Goal: Information Seeking & Learning: Find specific fact

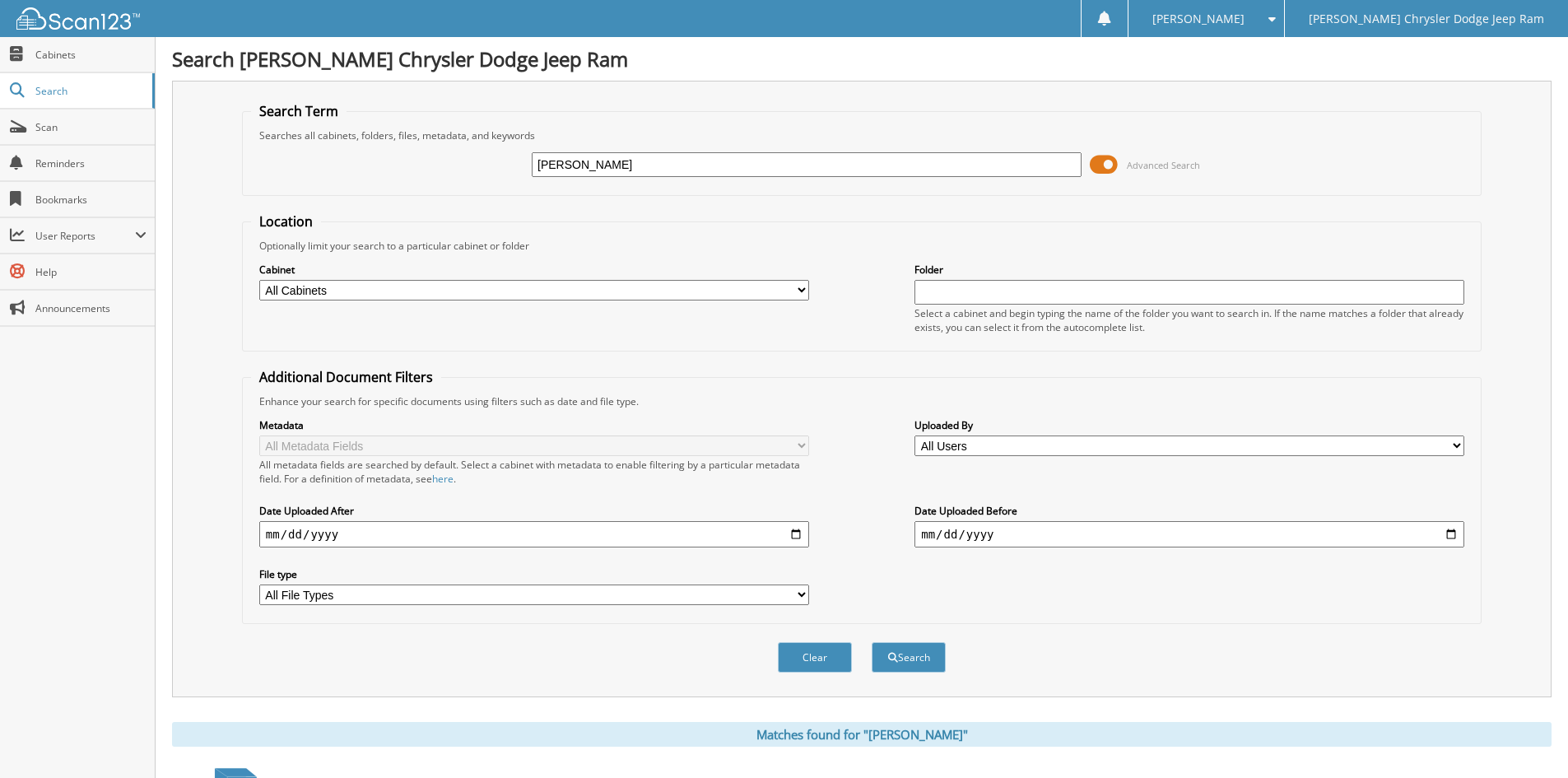
click at [510, 161] on div "[PERSON_NAME] Advanced Search" at bounding box center [862, 165] width 1221 height 44
type input "[PERSON_NAME] HOLDING"
click at [933, 658] on button "Search" at bounding box center [909, 658] width 74 height 31
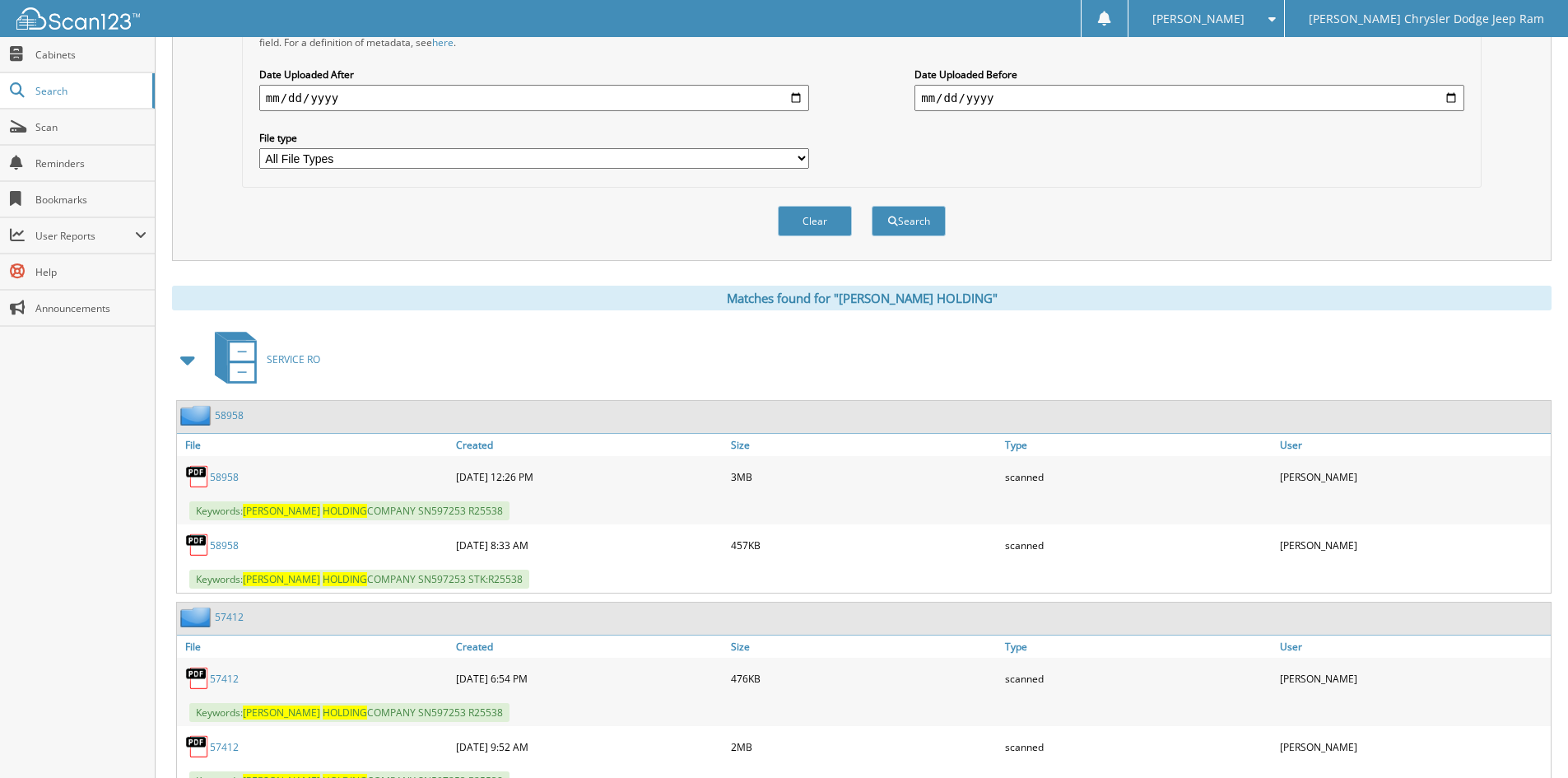
scroll to position [494, 0]
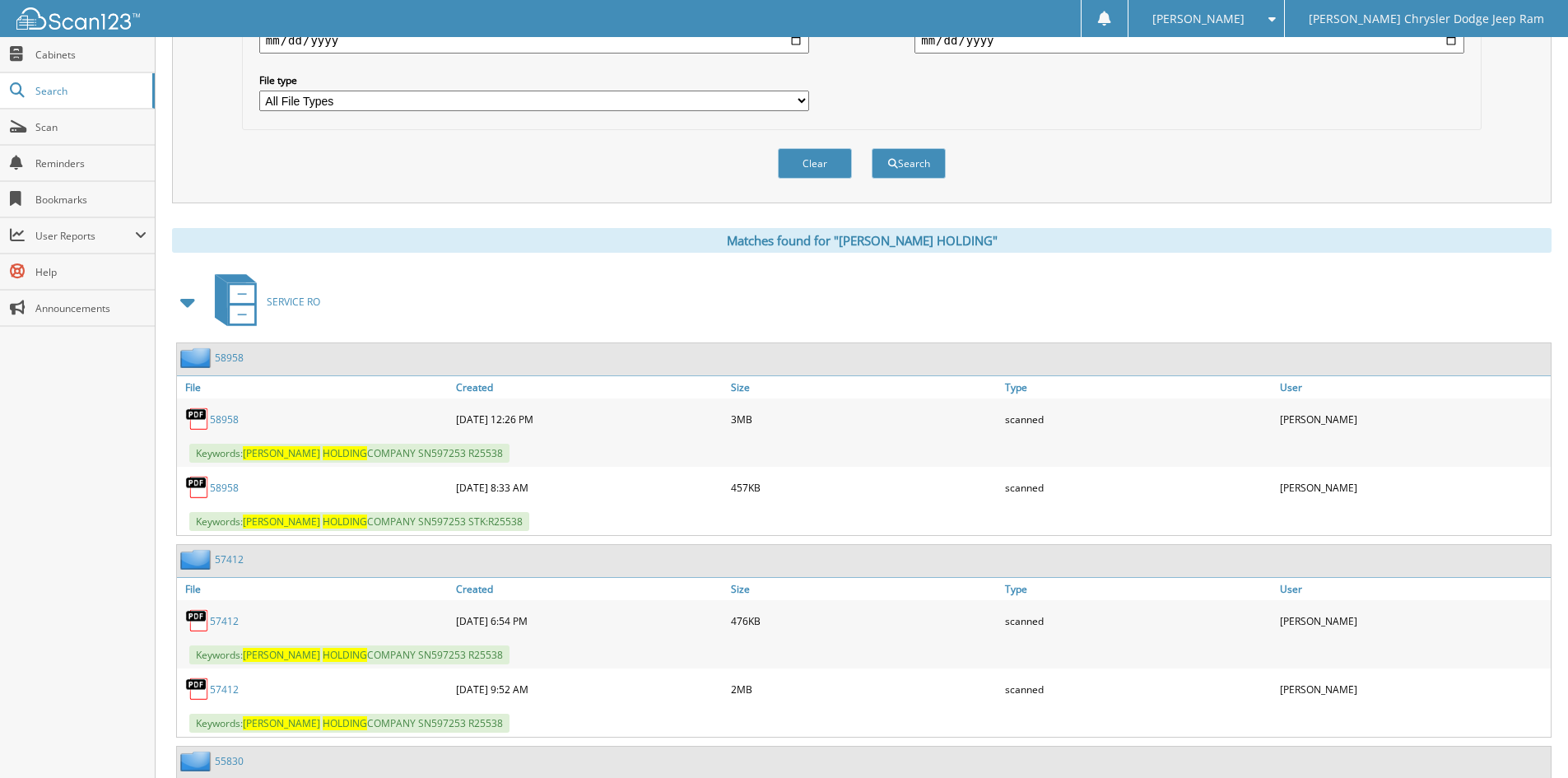
click at [188, 307] on span at bounding box center [188, 301] width 23 height 30
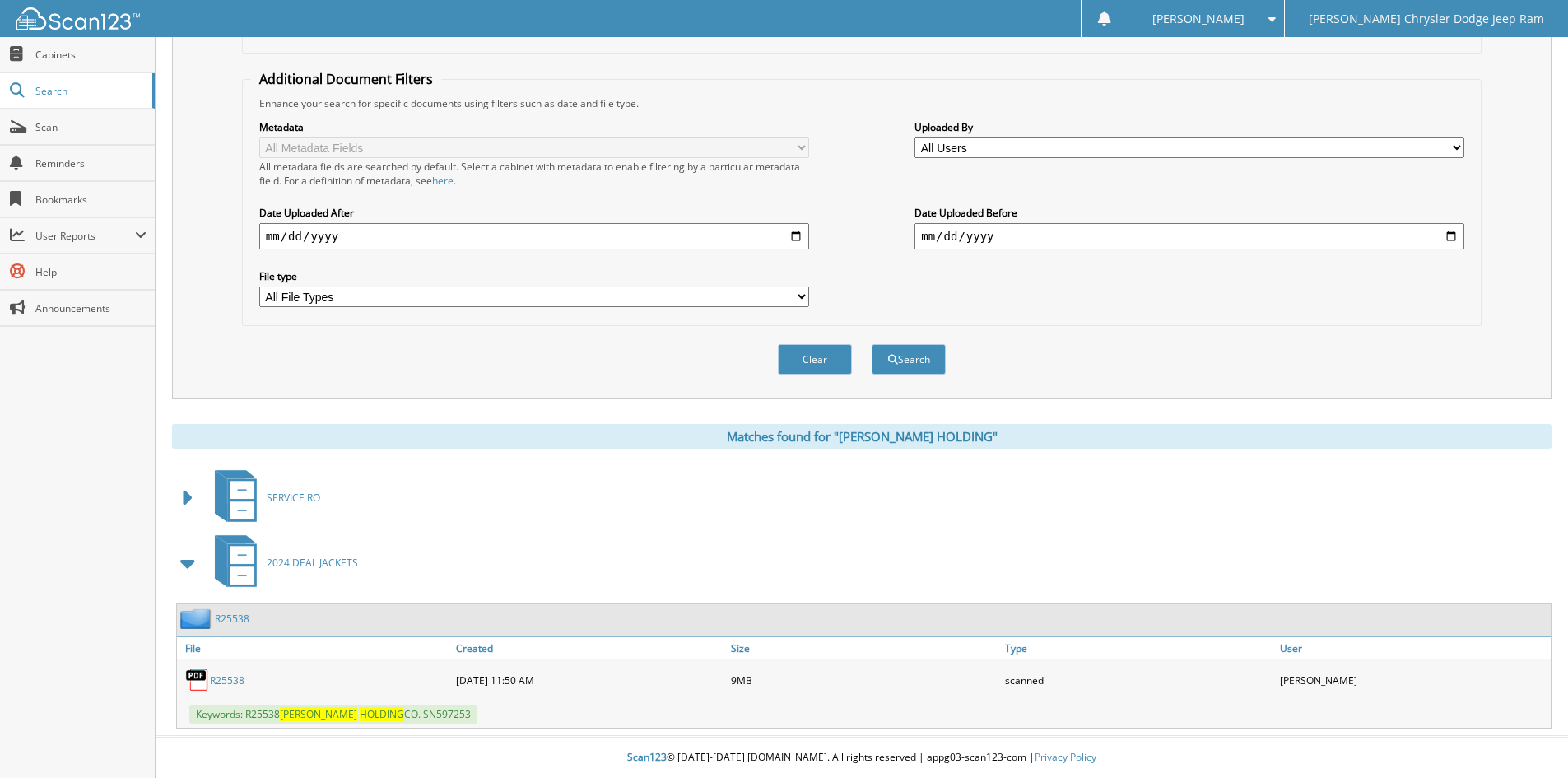
click at [213, 678] on link "R25538" at bounding box center [227, 680] width 34 height 14
